Goal: Task Accomplishment & Management: Complete application form

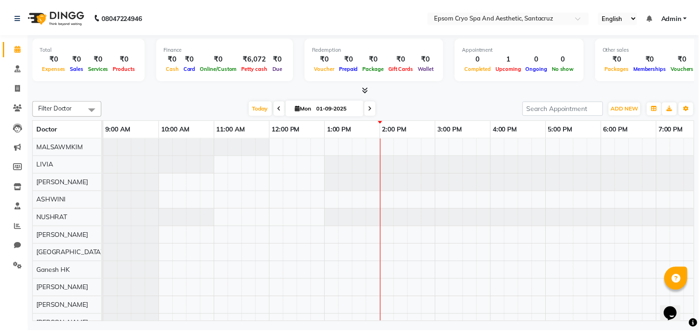
scroll to position [0, 185]
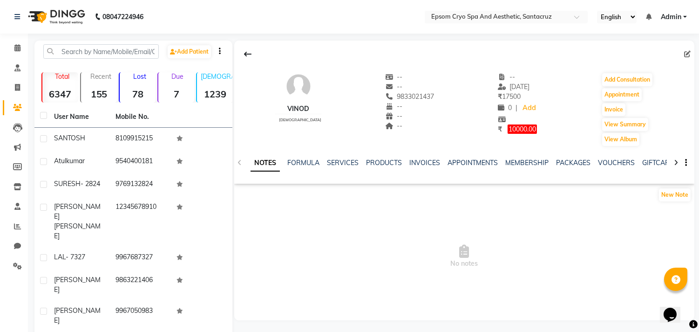
scroll to position [3, 0]
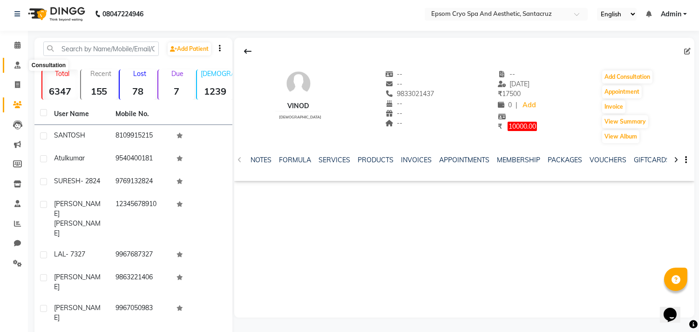
click at [12, 65] on span at bounding box center [17, 65] width 16 height 11
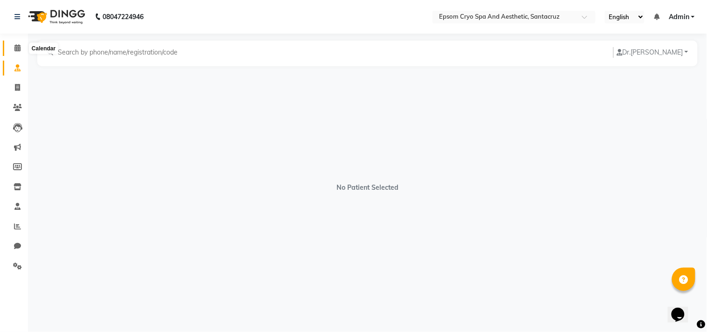
click at [13, 47] on span at bounding box center [17, 48] width 16 height 11
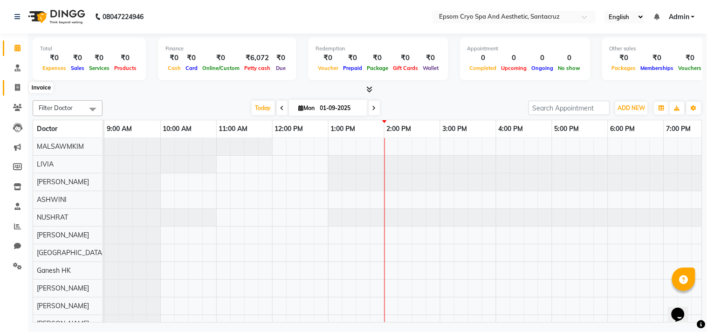
click at [16, 85] on icon at bounding box center [17, 87] width 5 height 7
select select "service"
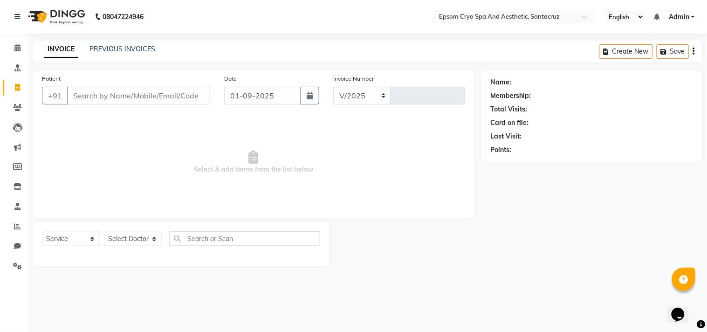
select select "8028"
type input "0524"
click at [16, 47] on icon at bounding box center [17, 47] width 6 height 7
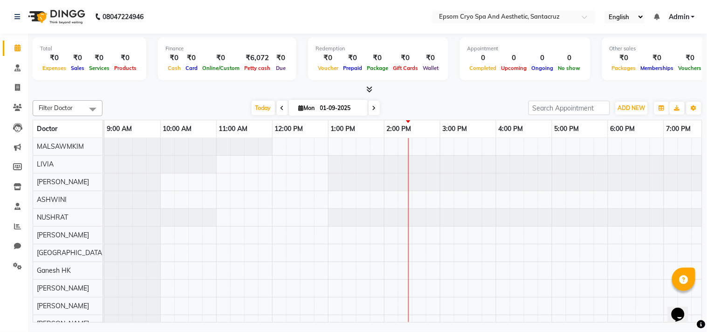
select select "service"
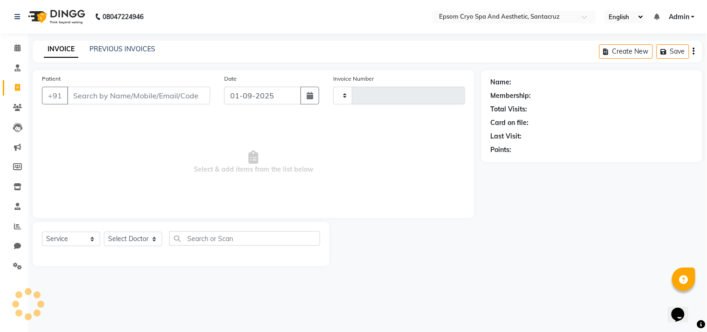
type input "0524"
select select "8028"
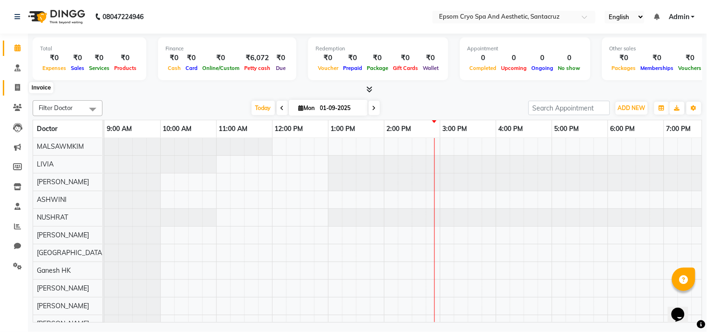
click at [13, 90] on span at bounding box center [17, 87] width 16 height 11
select select "8028"
select select "service"
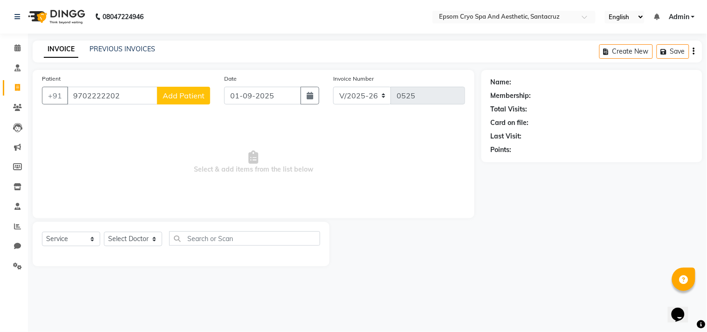
type input "9702222202"
click at [176, 99] on span "Add Patient" at bounding box center [184, 95] width 42 height 9
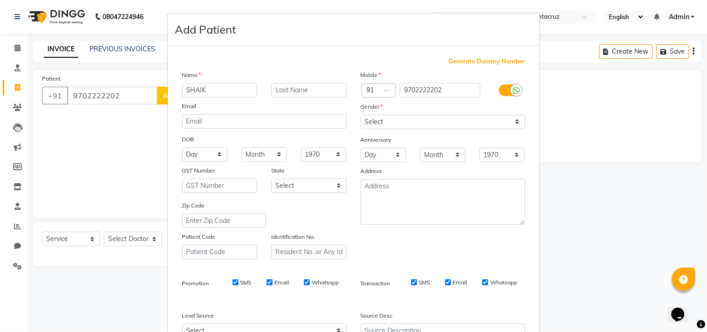
type input "SHAIK"
click at [375, 119] on select "Select [DEMOGRAPHIC_DATA] [DEMOGRAPHIC_DATA] Other Prefer Not To Say" at bounding box center [443, 122] width 164 height 14
select select "[DEMOGRAPHIC_DATA]"
click at [361, 115] on select "Select [DEMOGRAPHIC_DATA] [DEMOGRAPHIC_DATA] Other Prefer Not To Say" at bounding box center [443, 122] width 164 height 14
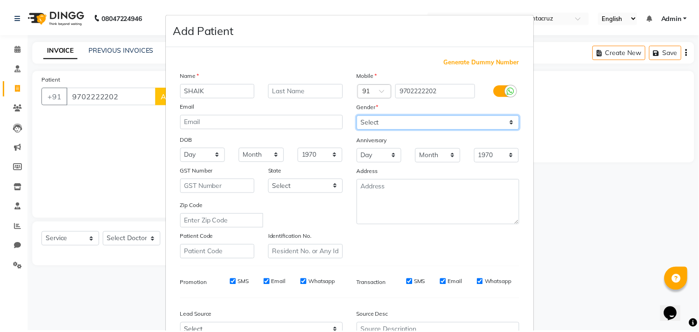
scroll to position [99, 0]
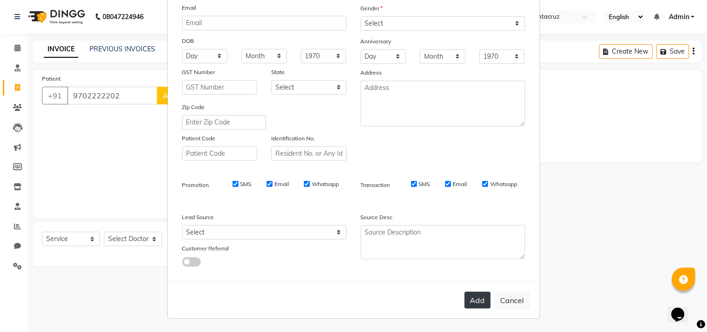
click at [469, 301] on button "Add" at bounding box center [478, 300] width 26 height 17
select select
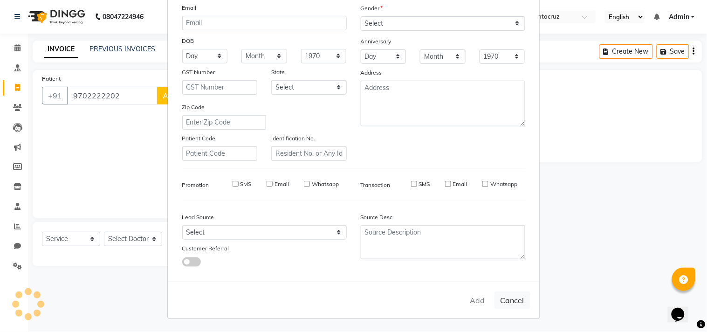
select select
checkbox input "false"
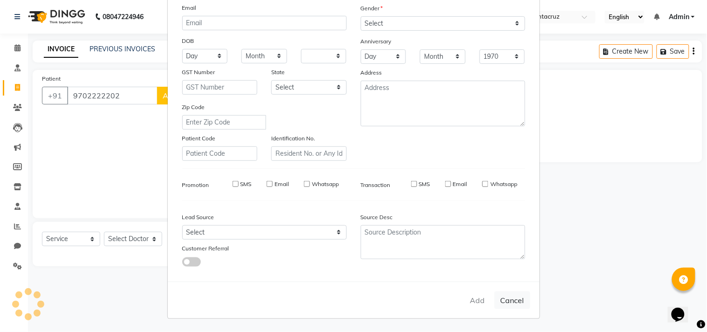
checkbox input "false"
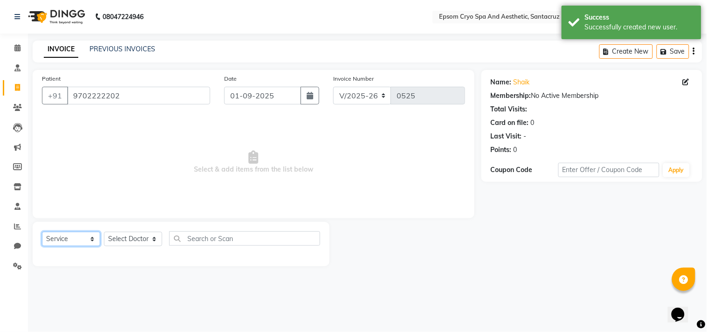
click at [83, 235] on select "Select Service Product Membership Package Voucher Prepaid Gift Card" at bounding box center [71, 239] width 58 height 14
click at [42, 232] on select "Select Service Product Membership Package Voucher Prepaid Gift Card" at bounding box center [71, 239] width 58 height 14
click at [141, 236] on select "Select Doctor [PERSON_NAME] [PERSON_NAME] [PERSON_NAME] [PERSON_NAME] Ganesh HK…" at bounding box center [133, 239] width 58 height 14
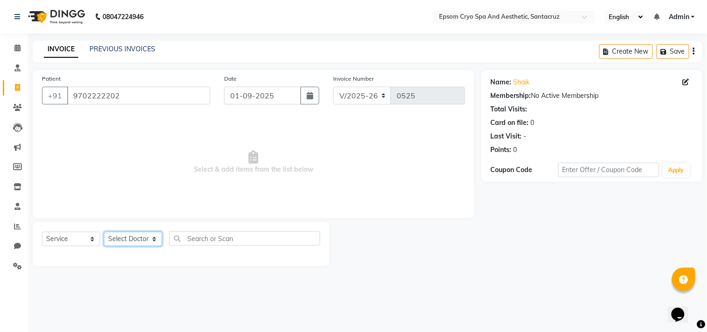
select select "81183"
click at [104, 232] on select "Select Doctor [PERSON_NAME] [PERSON_NAME] [PERSON_NAME] [PERSON_NAME] Ganesh HK…" at bounding box center [133, 239] width 58 height 14
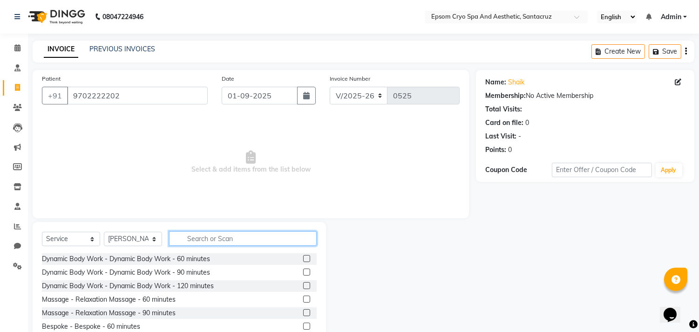
click at [242, 233] on input "text" at bounding box center [243, 238] width 148 height 14
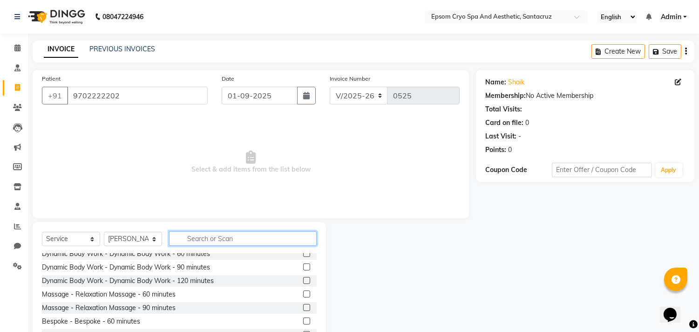
scroll to position [0, 0]
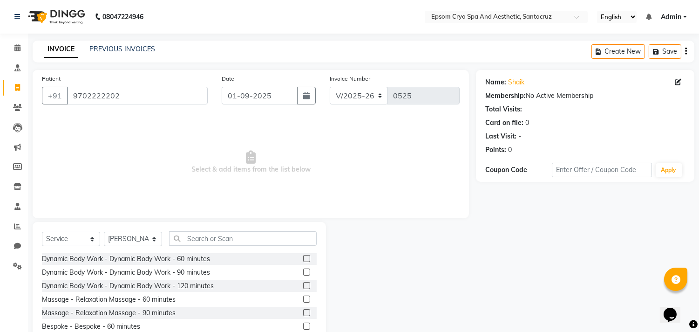
click at [303, 296] on label at bounding box center [306, 298] width 7 height 7
click at [303, 296] on input "checkbox" at bounding box center [306, 299] width 6 height 6
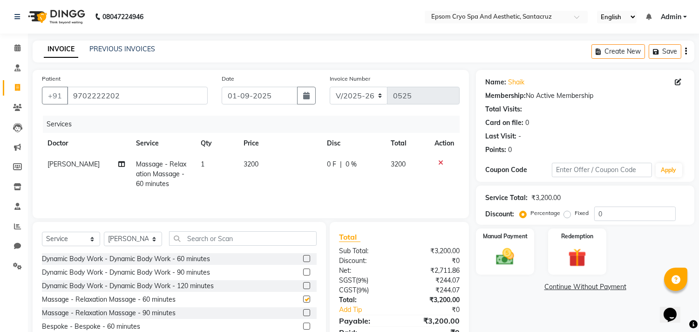
checkbox input "false"
click at [331, 163] on span "0 F" at bounding box center [331, 164] width 9 height 10
select select "81183"
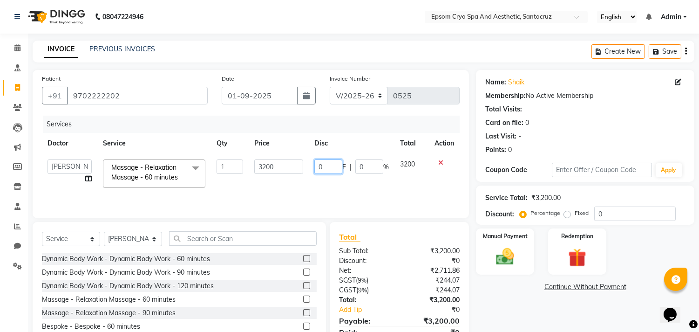
click at [331, 163] on input "0" at bounding box center [329, 166] width 28 height 14
type input "1200"
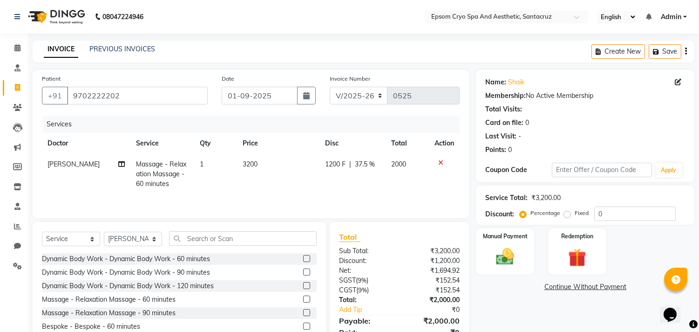
click at [299, 196] on div "Services Doctor Service Qty Price Disc Total Action [PERSON_NAME] Massage - Rel…" at bounding box center [251, 162] width 418 height 93
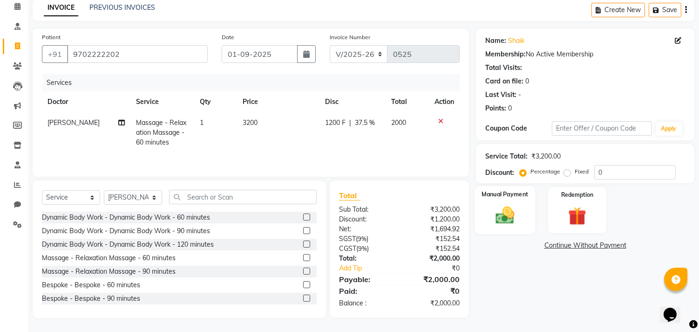
click at [498, 205] on img at bounding box center [505, 216] width 31 height 22
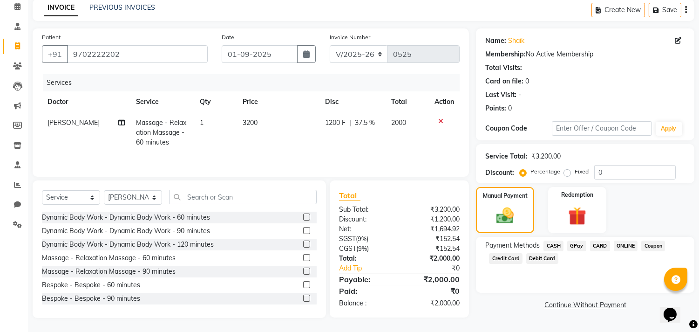
click at [578, 243] on span "GPay" at bounding box center [577, 245] width 19 height 11
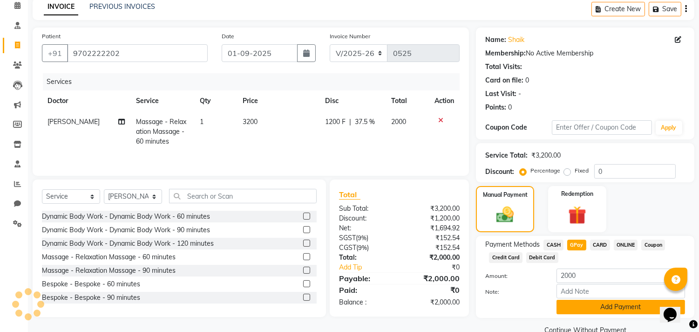
click at [594, 311] on button "Add Payment" at bounding box center [621, 307] width 129 height 14
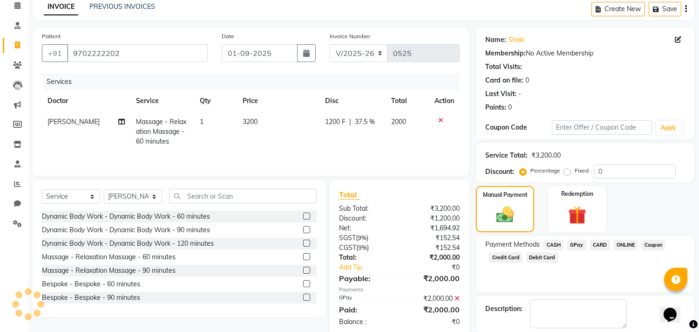
scroll to position [87, 0]
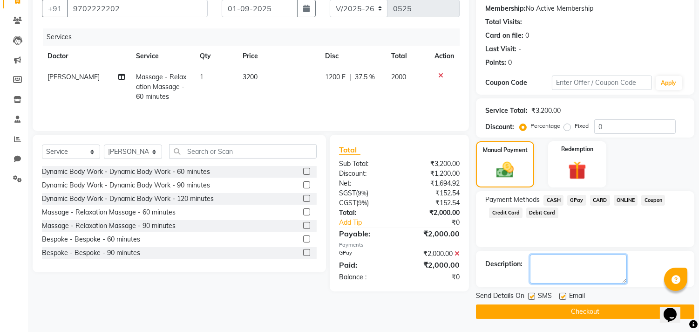
click at [548, 264] on textarea at bounding box center [578, 268] width 97 height 29
type textarea "HPPY HOUR OFFER"
click at [566, 311] on button "Checkout" at bounding box center [585, 311] width 219 height 14
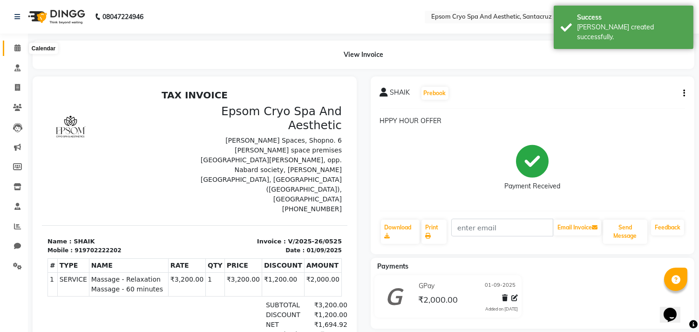
click at [14, 43] on span at bounding box center [17, 48] width 16 height 11
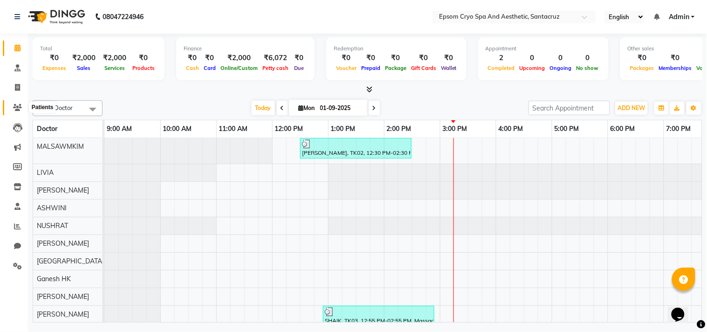
click at [21, 105] on icon at bounding box center [17, 107] width 9 height 7
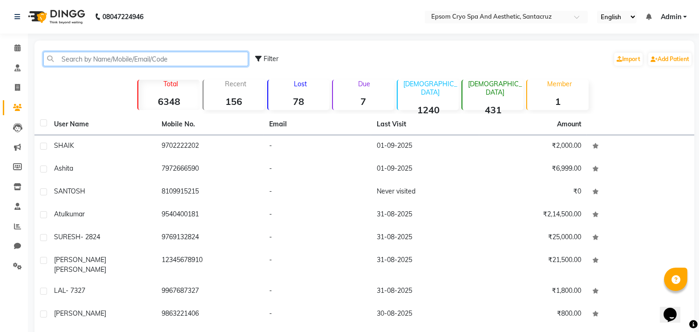
click at [77, 58] on input "text" at bounding box center [145, 59] width 205 height 14
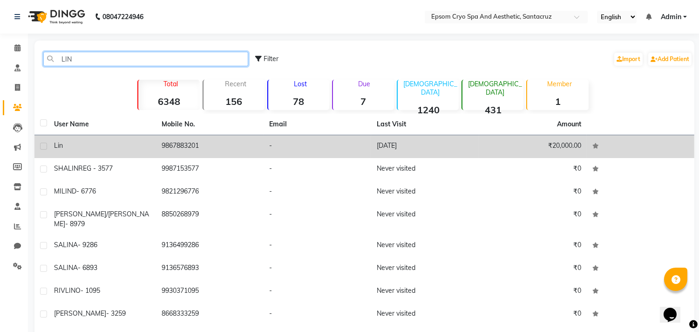
type input "LIN"
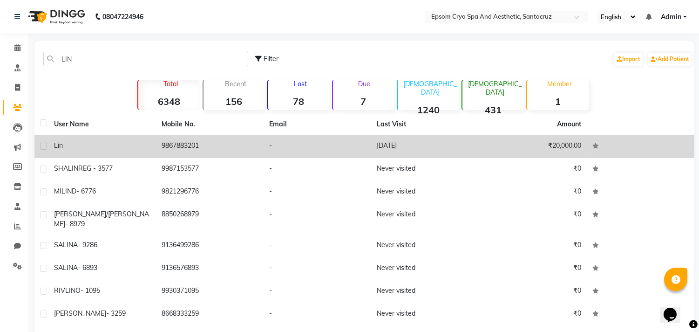
click at [78, 148] on div "lin" at bounding box center [102, 146] width 96 height 10
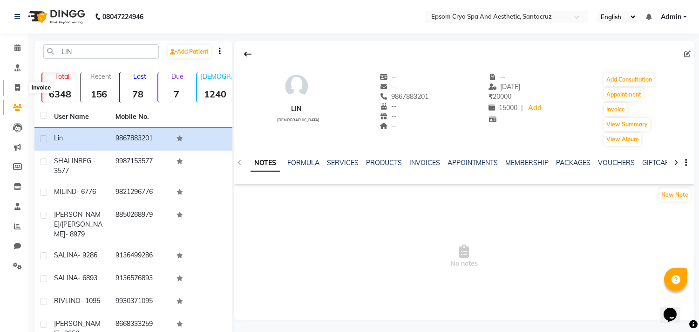
click at [19, 82] on span at bounding box center [17, 87] width 16 height 11
select select "service"
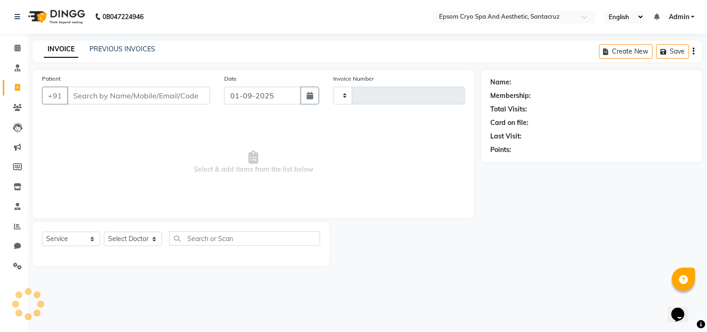
type input "0526"
select select "8028"
click at [14, 70] on icon at bounding box center [17, 67] width 6 height 7
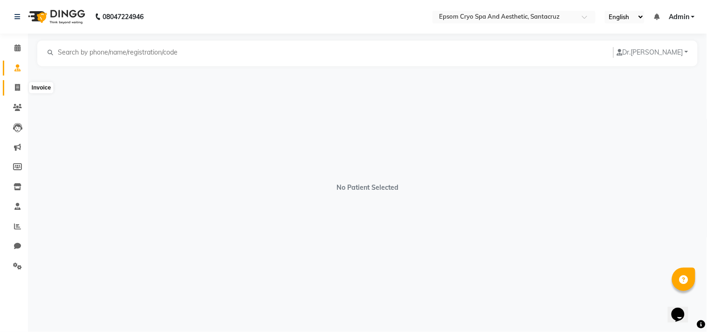
click at [16, 85] on icon at bounding box center [17, 87] width 5 height 7
select select "8028"
select select "service"
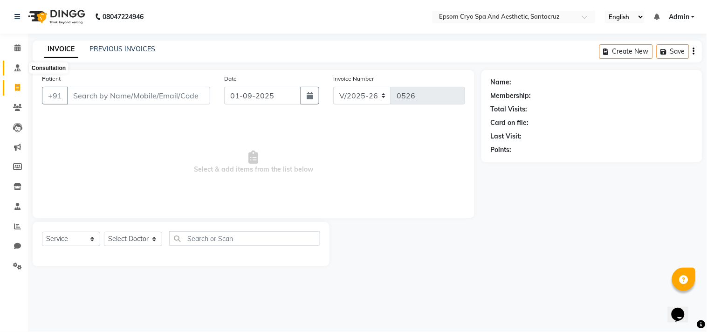
click at [15, 69] on icon at bounding box center [17, 67] width 6 height 7
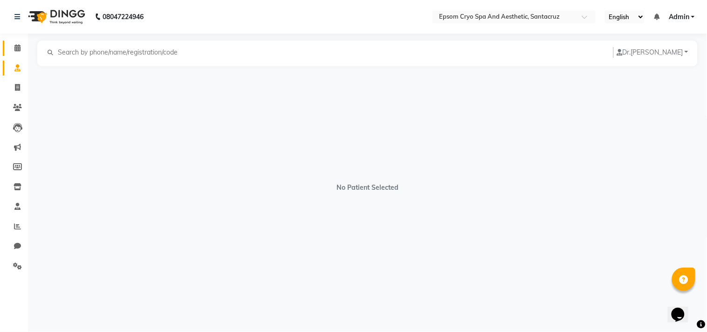
click at [16, 46] on icon at bounding box center [17, 47] width 6 height 7
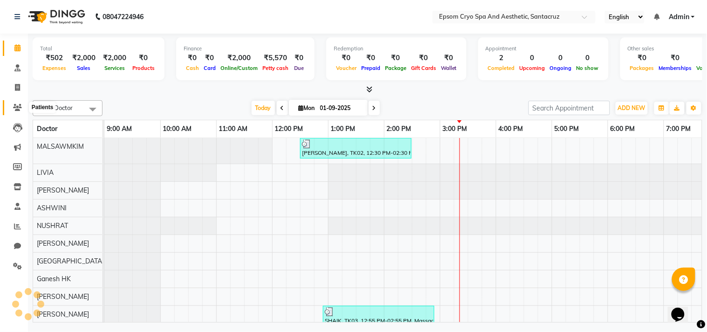
scroll to position [0, 185]
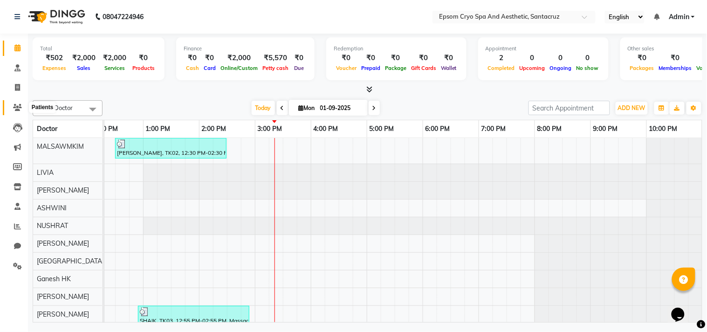
click at [14, 108] on icon at bounding box center [17, 107] width 9 height 7
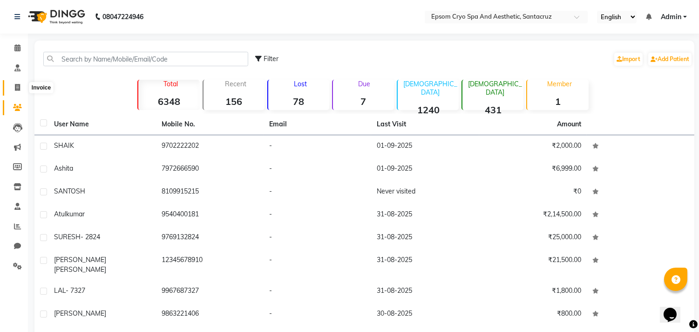
click at [20, 86] on span at bounding box center [17, 87] width 16 height 11
select select "8028"
select select "service"
